Goal: Task Accomplishment & Management: Use online tool/utility

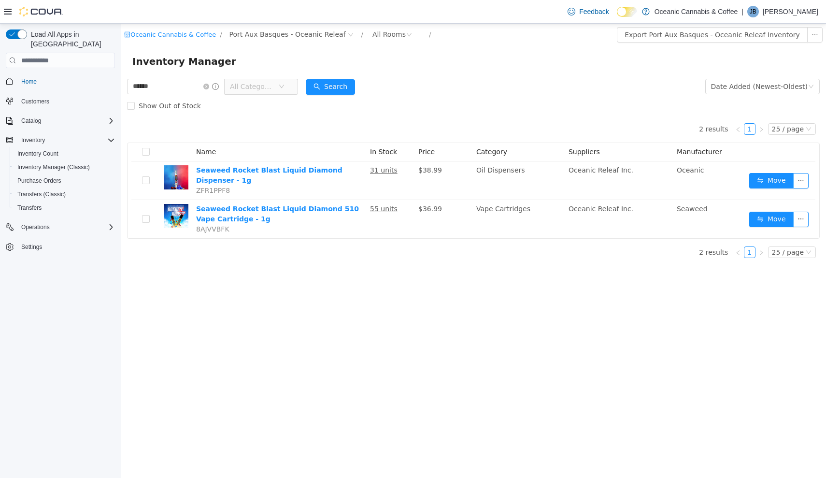
click at [210, 349] on div "Oceanic Cannabis & Coffee / Port Aux Basques - Oceanic Releaf / All Rooms / Exp…" at bounding box center [474, 251] width 706 height 454
click at [209, 87] on icon "icon: close-circle" at bounding box center [206, 87] width 6 height 6
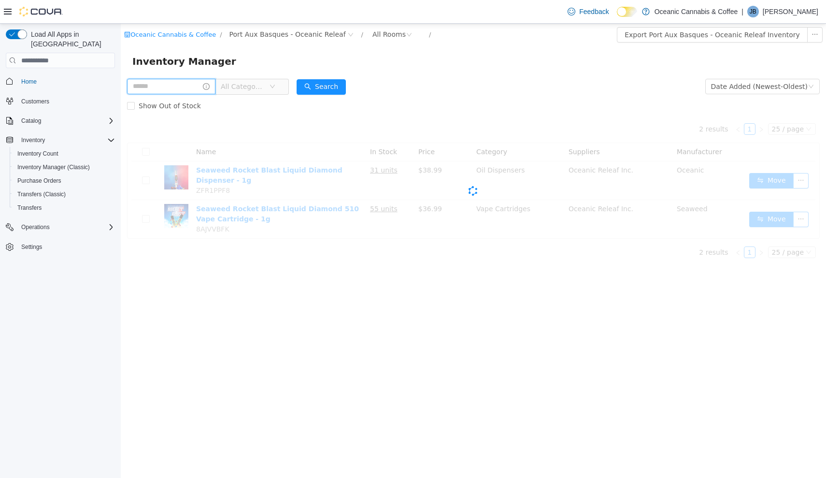
click at [205, 84] on input "text" at bounding box center [171, 86] width 88 height 15
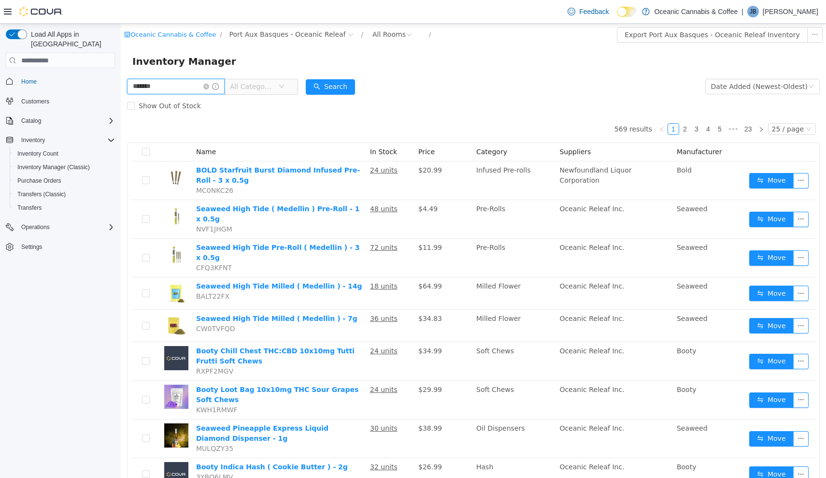
type input "*******"
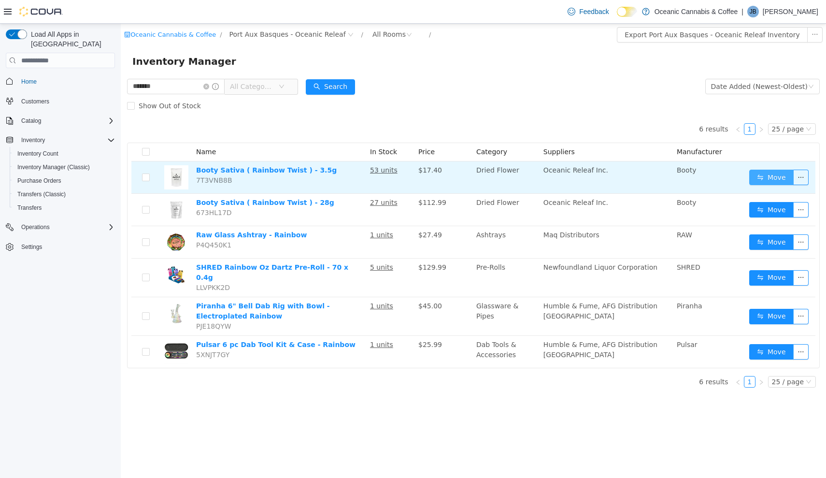
click at [526, 176] on button "Move" at bounding box center [772, 177] width 44 height 15
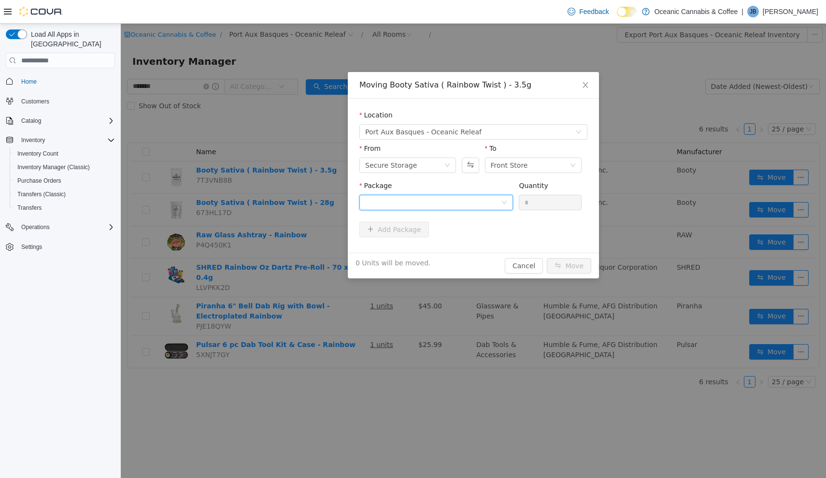
click at [414, 208] on div at bounding box center [433, 202] width 136 height 14
click at [432, 245] on li "RT0476 Quantity : 53 Units" at bounding box center [437, 243] width 154 height 26
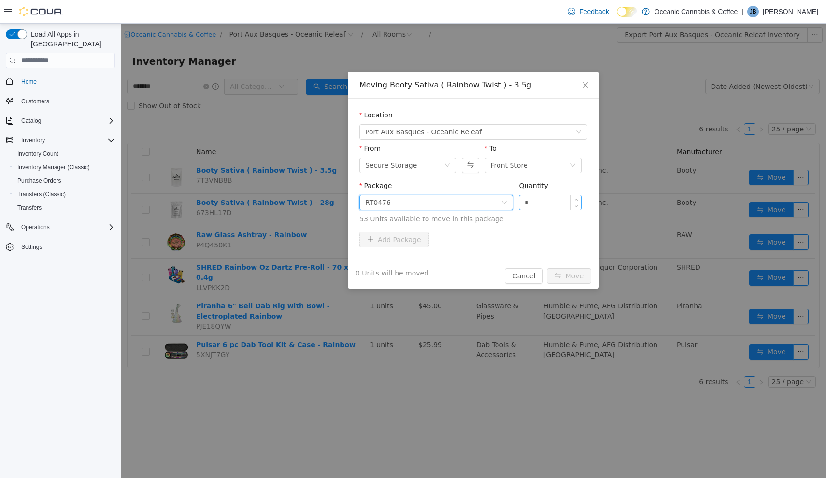
click at [526, 204] on input "*" at bounding box center [551, 202] width 62 height 14
type input "**"
click at [526, 275] on button "Move" at bounding box center [569, 275] width 44 height 15
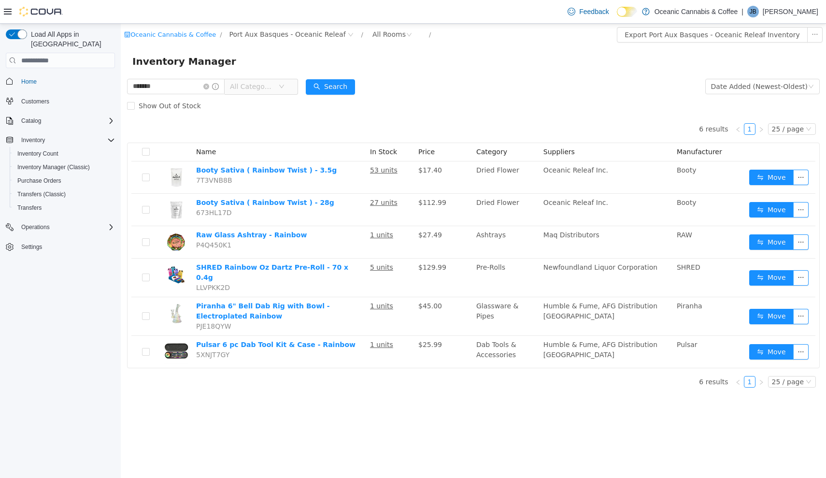
click at [219, 90] on span at bounding box center [210, 86] width 15 height 7
click at [209, 88] on icon "icon: close-circle" at bounding box center [206, 87] width 6 height 6
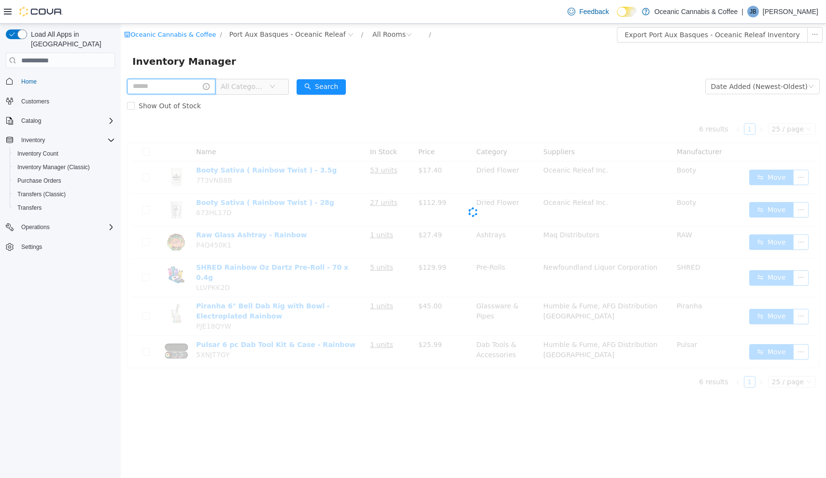
click at [212, 87] on input "text" at bounding box center [171, 86] width 88 height 15
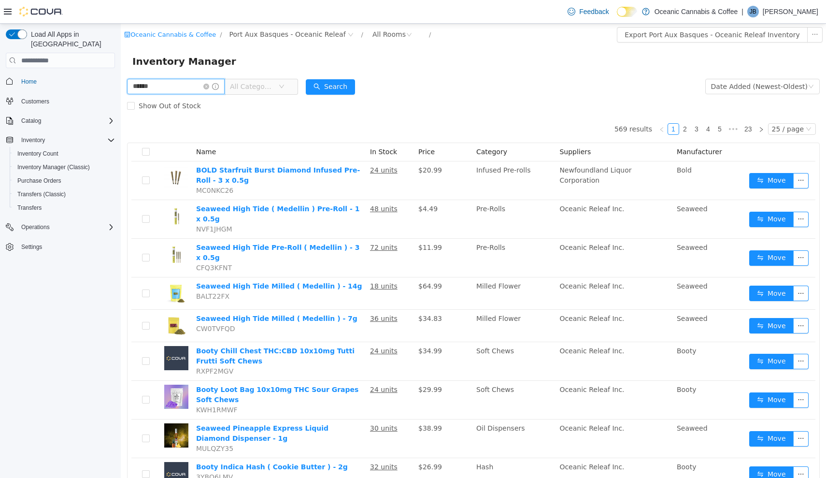
type input "******"
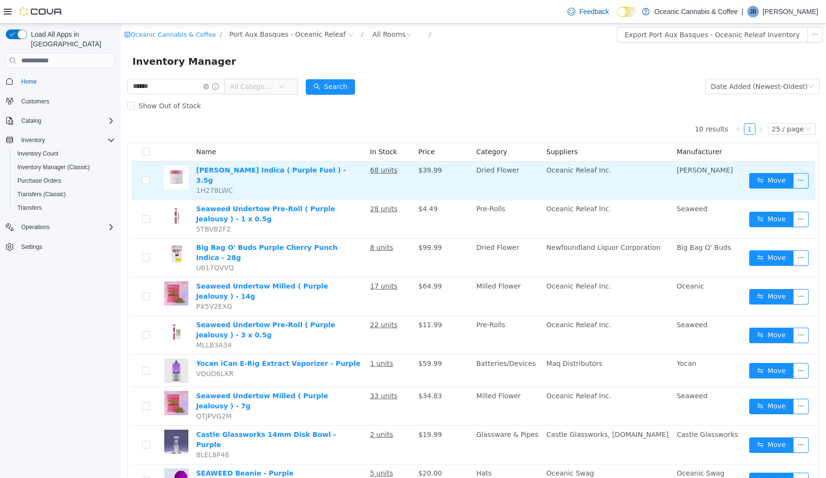
click at [526, 188] on td "Move" at bounding box center [781, 180] width 70 height 39
click at [526, 176] on button "Move" at bounding box center [772, 180] width 44 height 15
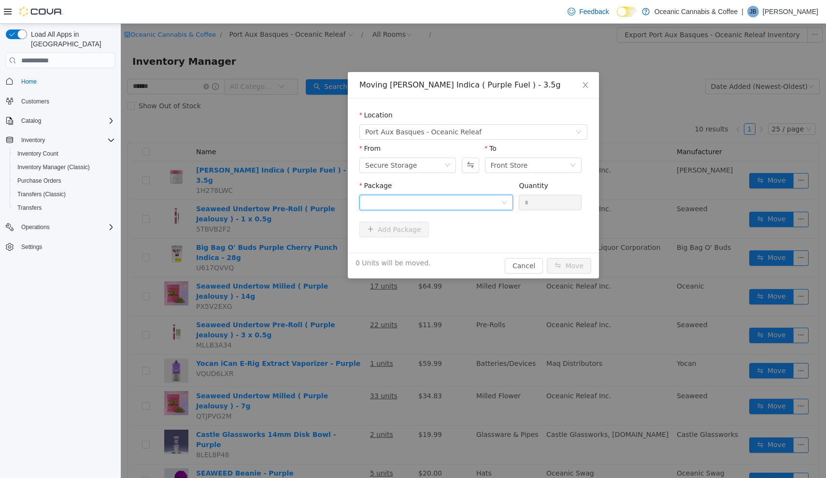
click at [495, 205] on div at bounding box center [433, 202] width 136 height 14
click at [488, 234] on li "PF0471 Quantity : 66 Units" at bounding box center [437, 243] width 154 height 26
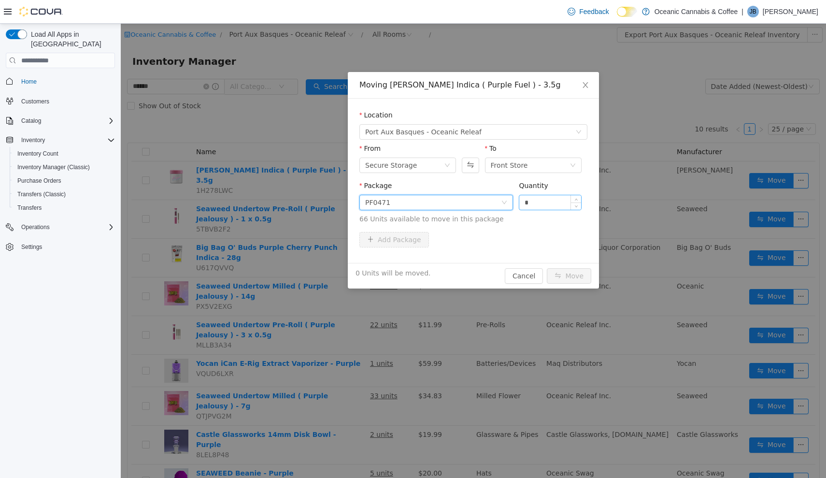
click at [526, 209] on input "*" at bounding box center [551, 202] width 62 height 14
type input "**"
click at [526, 276] on button "Move" at bounding box center [569, 275] width 44 height 15
